Goal: Information Seeking & Learning: Learn about a topic

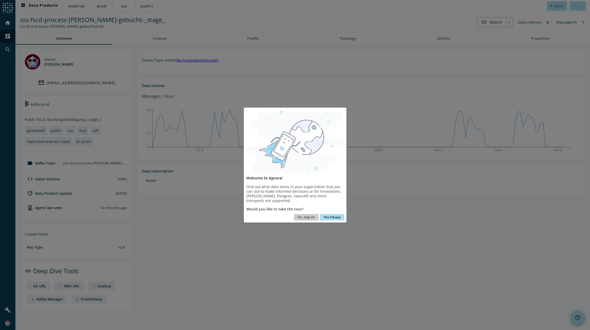
click at [327, 217] on button "Yes Please" at bounding box center [332, 217] width 25 height 6
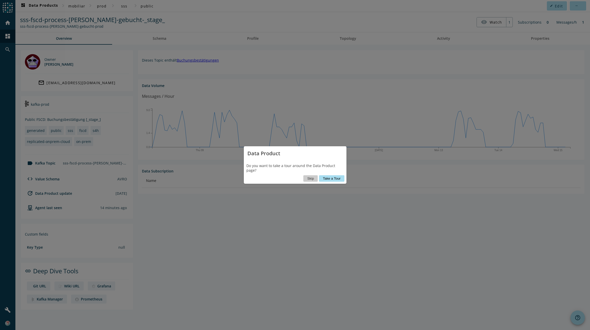
click at [330, 177] on button "Take a Tour" at bounding box center [331, 178] width 25 height 6
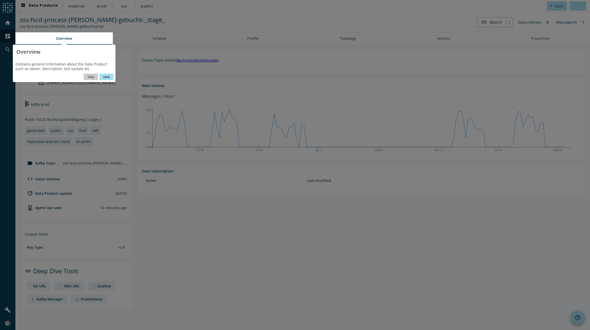
click at [103, 76] on button "next" at bounding box center [106, 77] width 14 height 6
click at [103, 76] on icon at bounding box center [295, 165] width 590 height 330
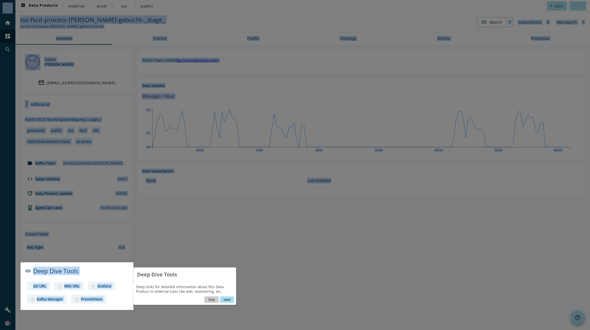
click at [226, 301] on button "next" at bounding box center [227, 299] width 14 height 6
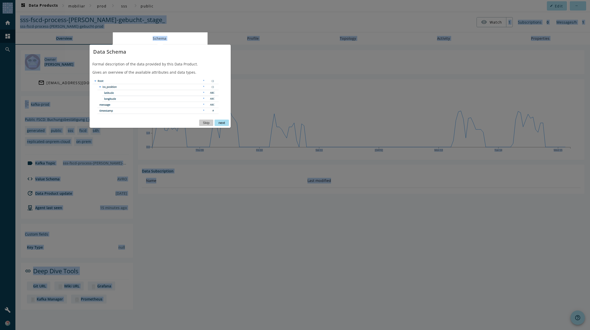
click at [221, 123] on button "next" at bounding box center [221, 123] width 14 height 6
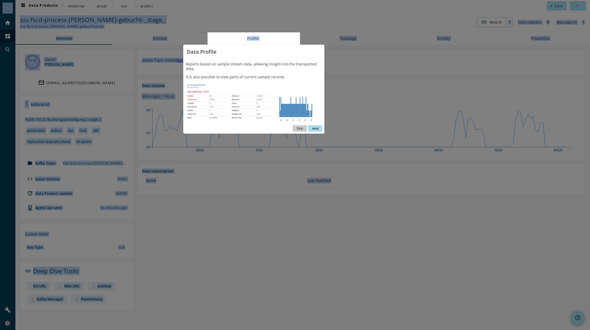
click at [314, 125] on button "next" at bounding box center [315, 128] width 14 height 6
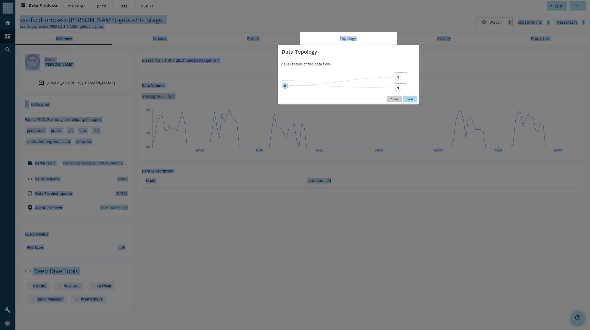
click at [409, 99] on button "next" at bounding box center [410, 99] width 14 height 6
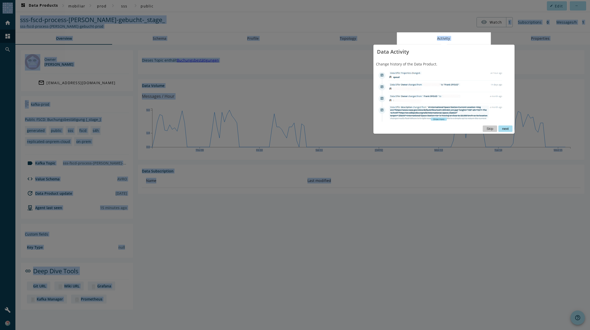
click at [506, 129] on button "next" at bounding box center [505, 128] width 14 height 6
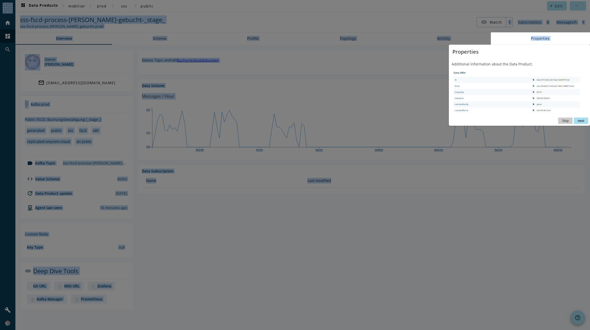
click at [580, 121] on button "next" at bounding box center [580, 120] width 14 height 6
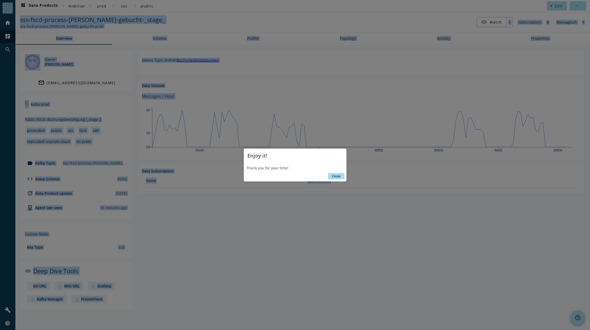
click at [335, 175] on button "Close" at bounding box center [336, 176] width 16 height 6
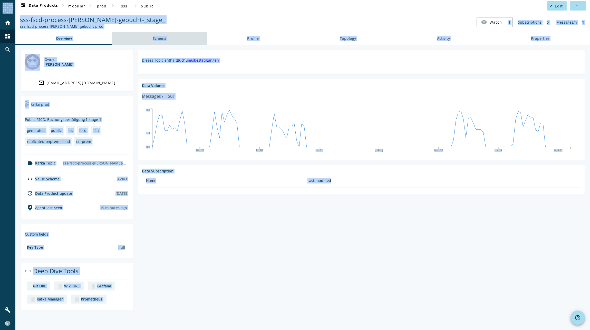
click at [164, 39] on span "Schema" at bounding box center [160, 39] width 14 height 4
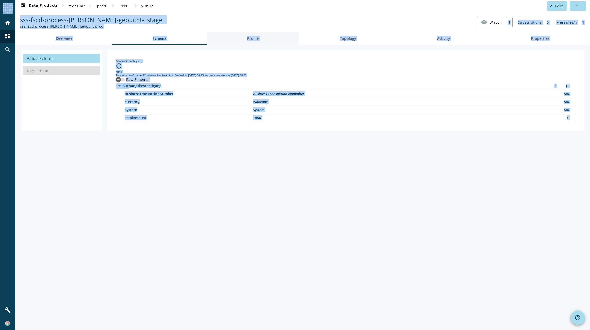
click at [258, 40] on span "Profile" at bounding box center [253, 39] width 12 height 4
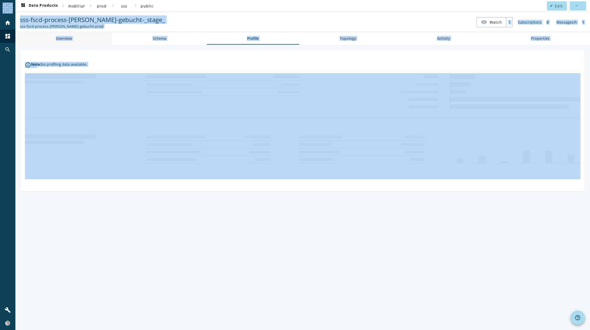
click at [71, 43] on span "Overview" at bounding box center [64, 38] width 16 height 12
